Goal: Information Seeking & Learning: Check status

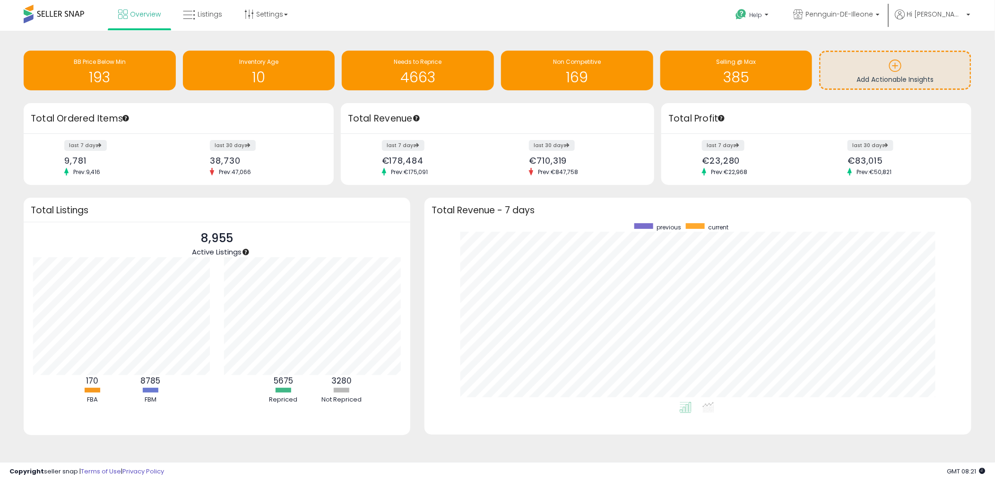
scroll to position [178, 527]
click at [204, 18] on link "Listings" at bounding box center [202, 14] width 53 height 28
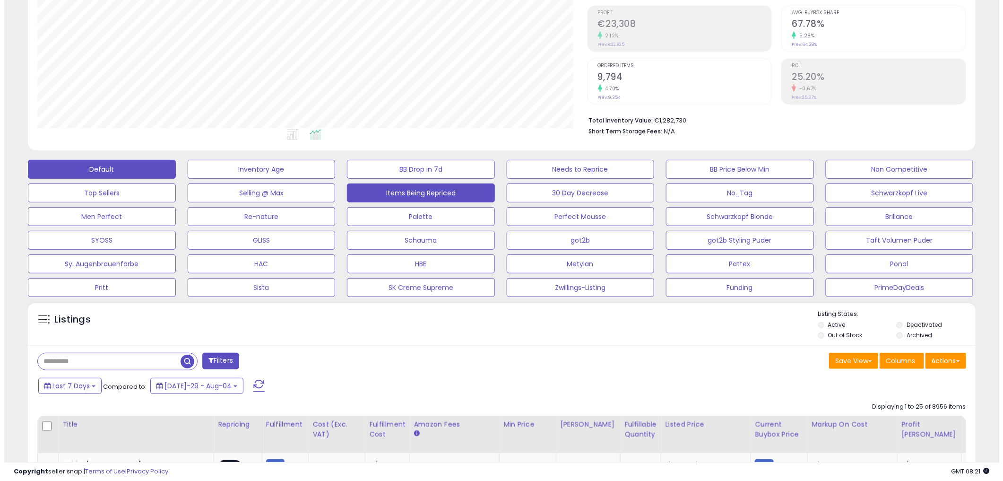
scroll to position [157, 0]
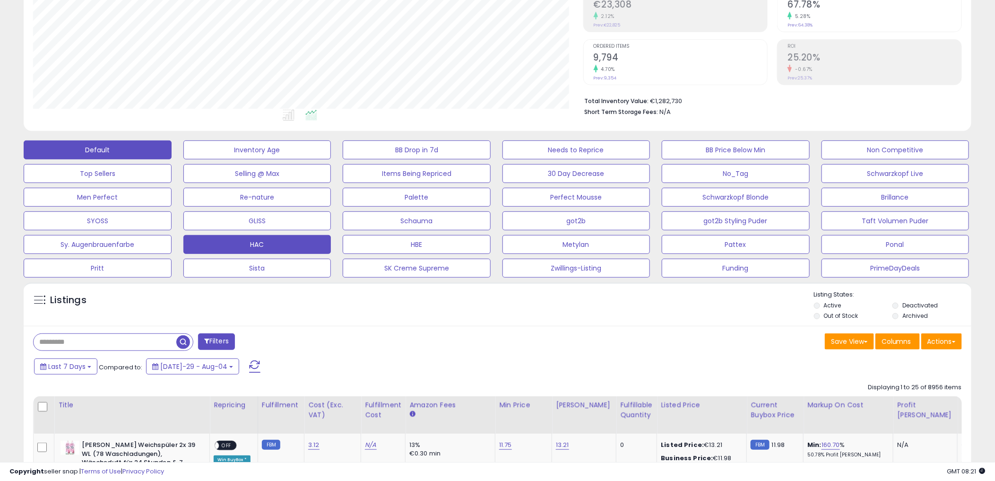
click at [249, 159] on button "HAC" at bounding box center [257, 149] width 148 height 19
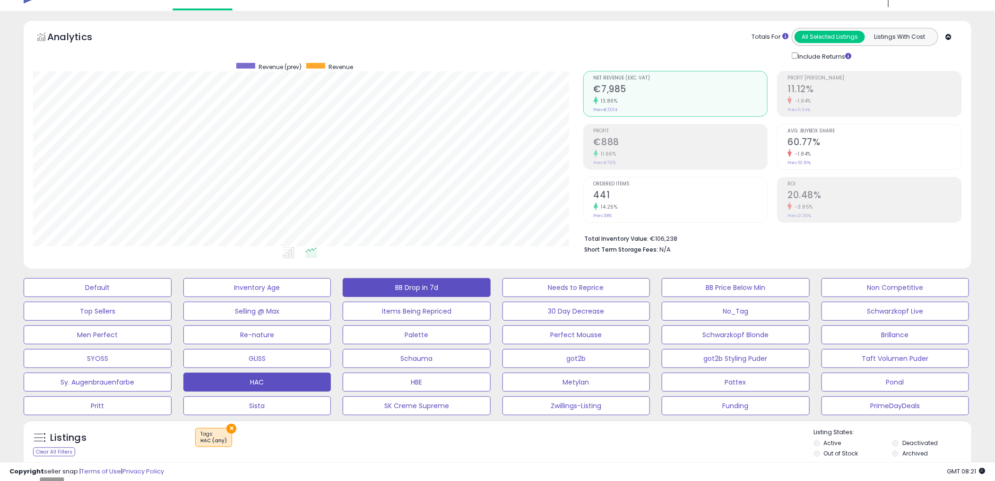
scroll to position [0, 0]
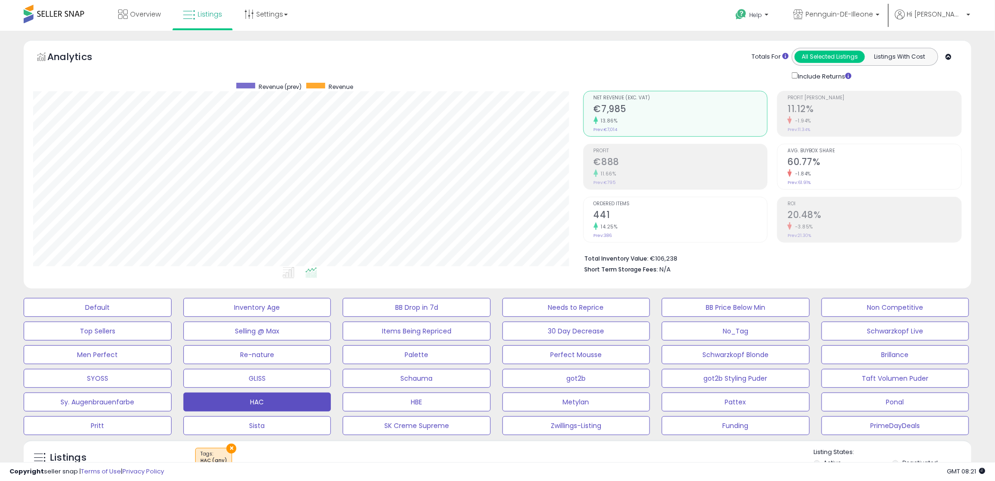
click at [563, 60] on div "Analytics Totals For All Selected Listings Listings With Cost Include Returns" at bounding box center [497, 65] width 929 height 34
click at [562, 62] on div "Analytics Totals For All Selected Listings Listings With Cost Include Returns" at bounding box center [497, 65] width 929 height 34
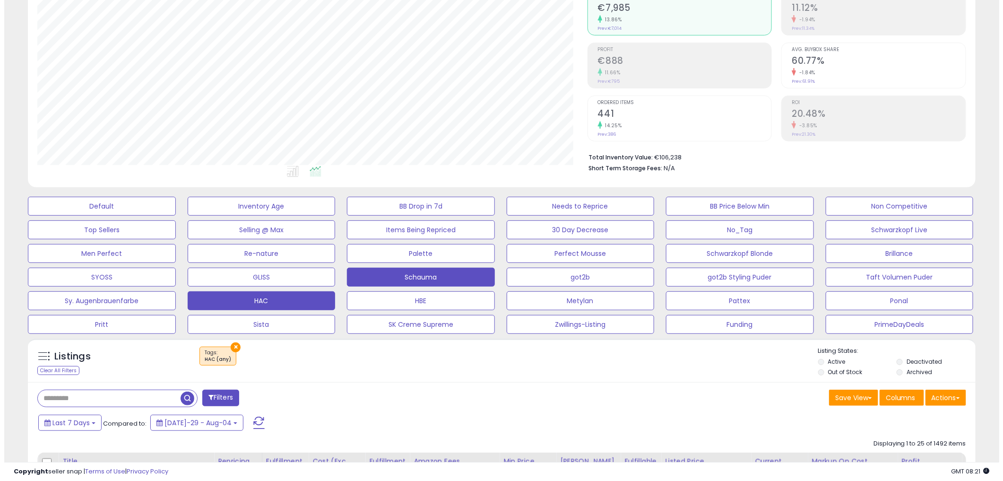
scroll to position [105, 0]
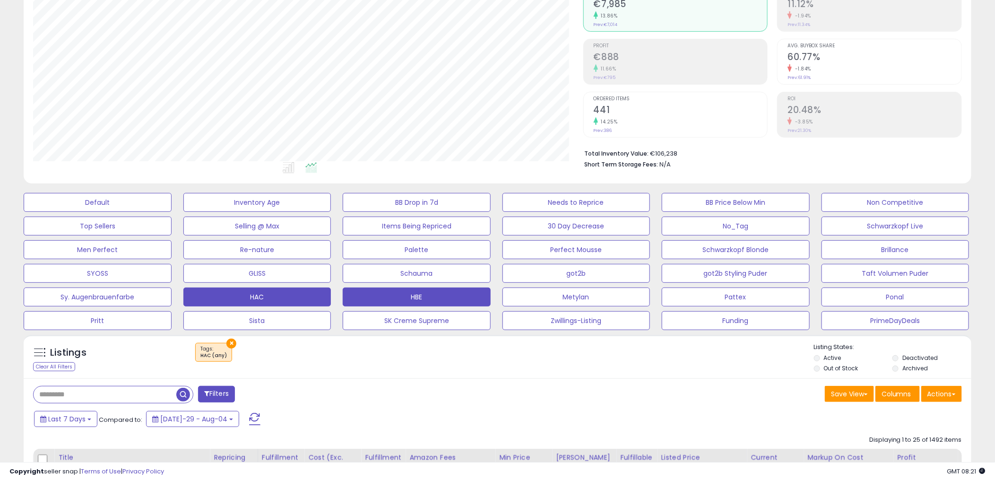
click at [172, 212] on button "HBE" at bounding box center [98, 202] width 148 height 19
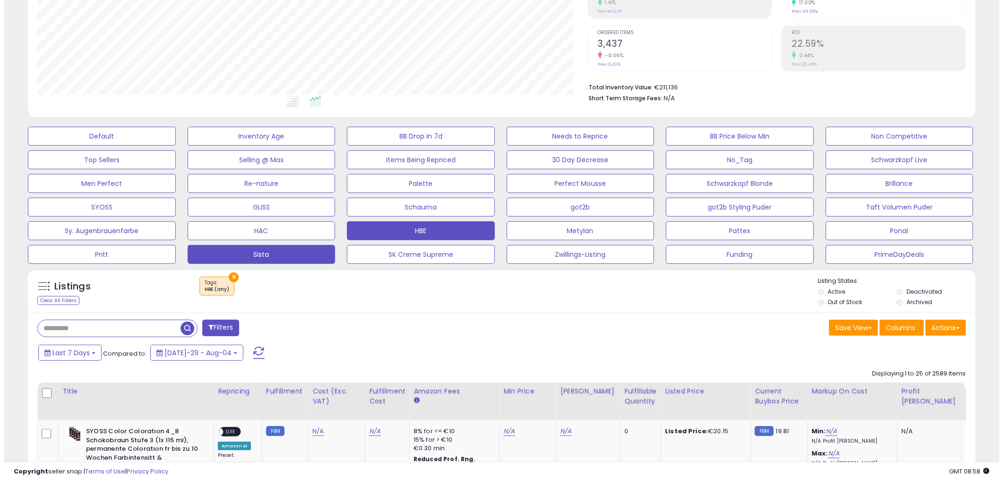
scroll to position [157, 0]
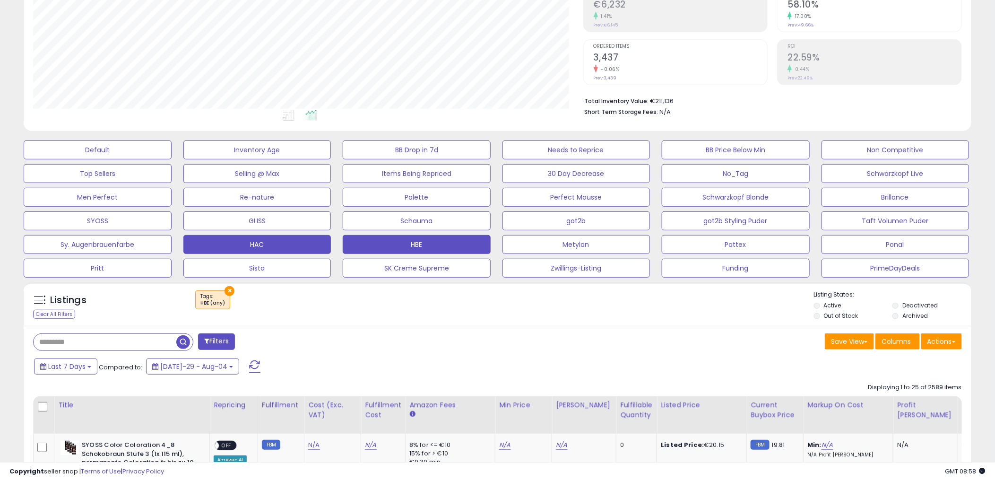
click at [172, 159] on button "HAC" at bounding box center [98, 149] width 148 height 19
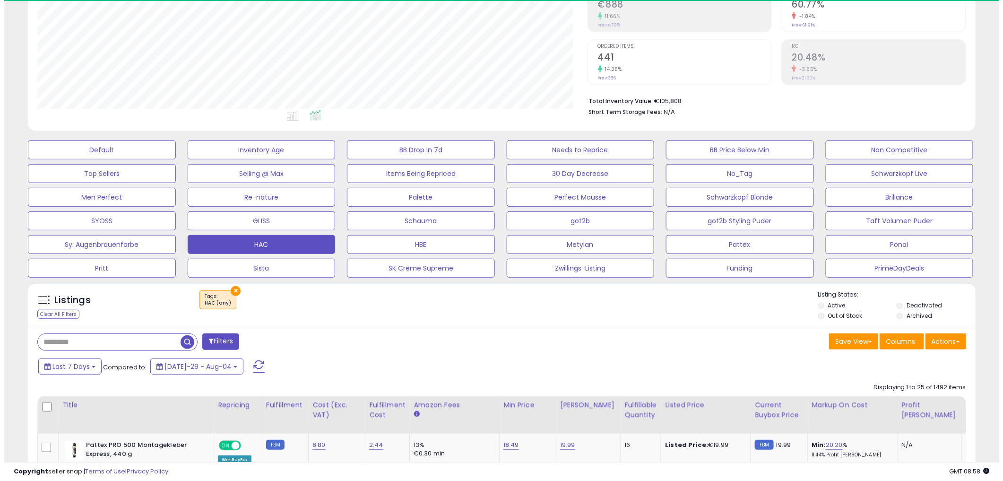
scroll to position [194, 550]
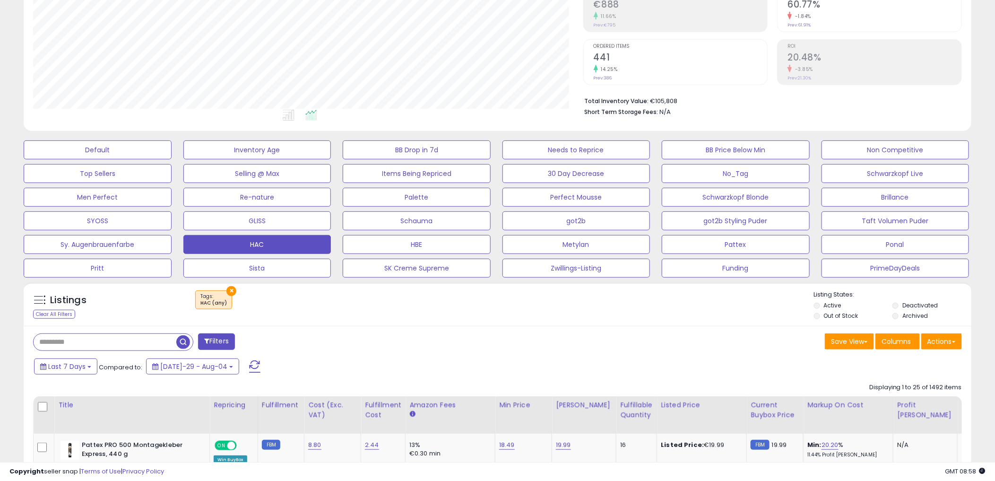
click at [91, 337] on input "text" at bounding box center [105, 342] width 143 height 17
paste input "**********"
type input "**********"
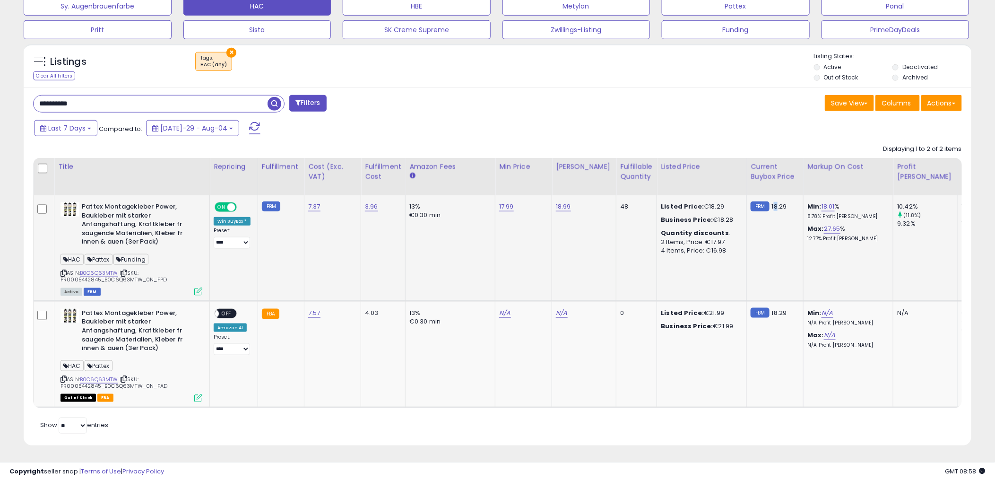
click at [767, 276] on td "FBM 18.29" at bounding box center [775, 247] width 57 height 105
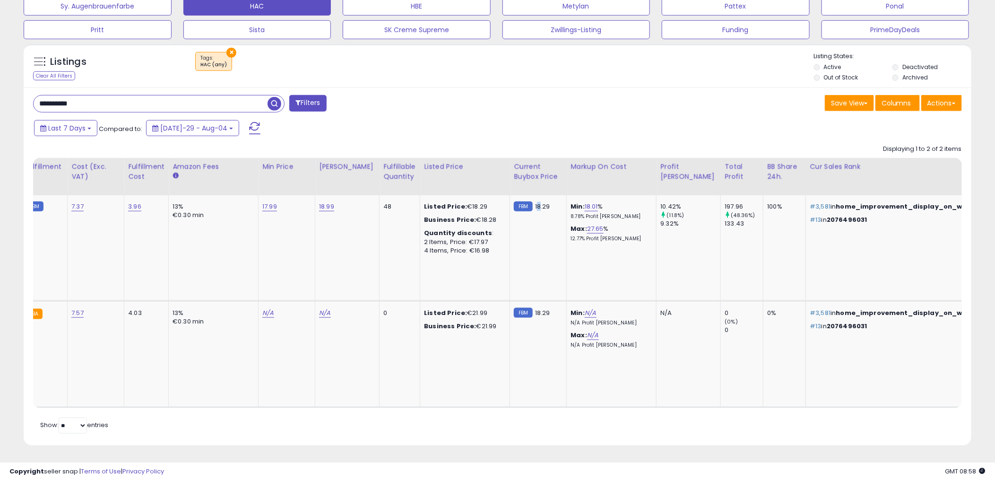
scroll to position [0, 0]
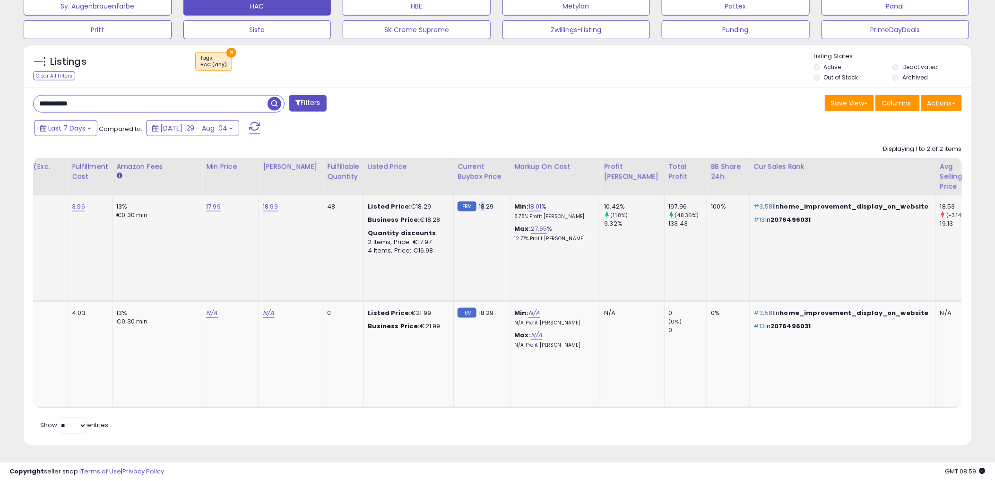
click at [474, 253] on td "FBM 18.29" at bounding box center [482, 247] width 57 height 105
click at [940, 202] on div "18.53" at bounding box center [959, 206] width 38 height 9
click at [772, 203] on p "#3,581 in home_improvement_display_on_website" at bounding box center [840, 206] width 175 height 9
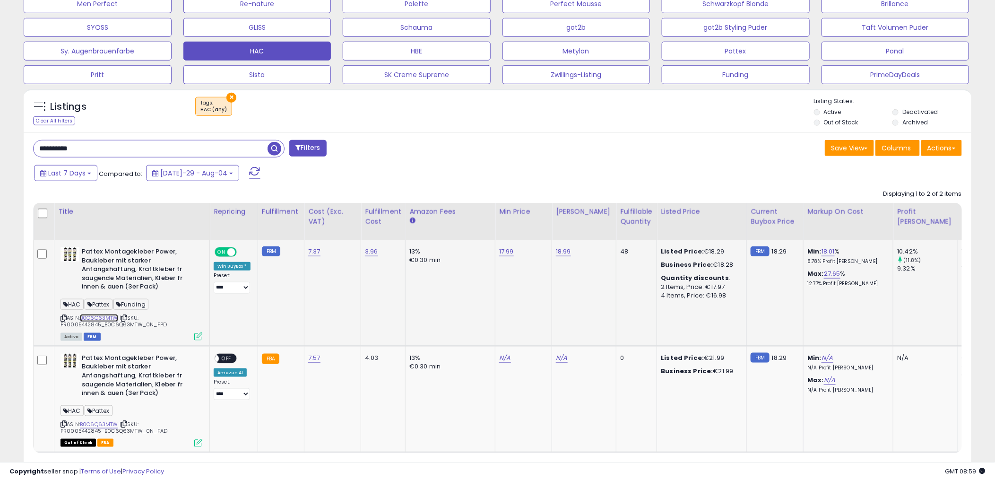
click at [107, 315] on link "B0C6Q63MTW" at bounding box center [99, 318] width 38 height 8
